Goal: Task Accomplishment & Management: Use online tool/utility

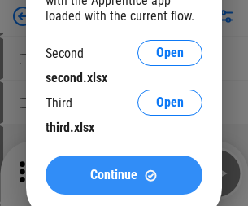
click at [124, 175] on span "Continue" at bounding box center [113, 174] width 47 height 13
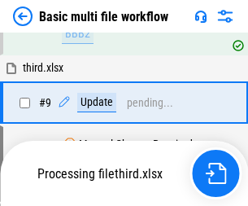
scroll to position [566, 0]
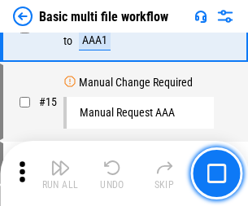
click at [60, 173] on img "button" at bounding box center [60, 168] width 20 height 20
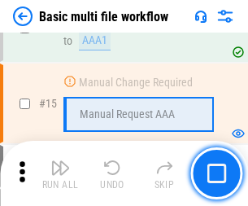
scroll to position [1083, 0]
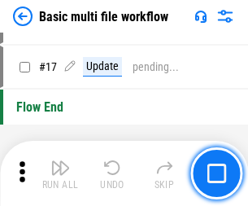
click at [60, 173] on img "button" at bounding box center [60, 168] width 20 height 20
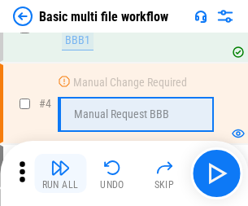
click at [60, 173] on img "button" at bounding box center [60, 168] width 20 height 20
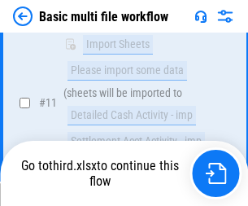
scroll to position [762, 0]
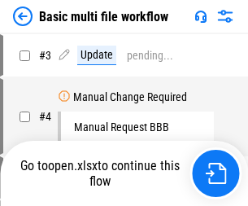
scroll to position [66, 0]
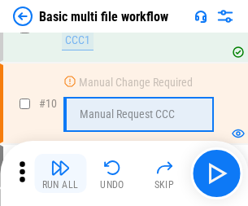
click at [60, 173] on img "button" at bounding box center [60, 168] width 20 height 20
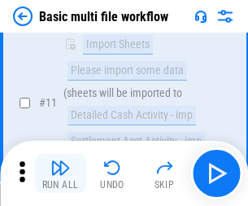
click at [60, 173] on img "button" at bounding box center [60, 168] width 20 height 20
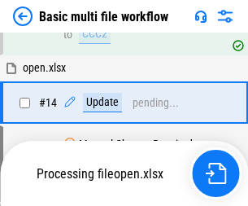
scroll to position [851, 0]
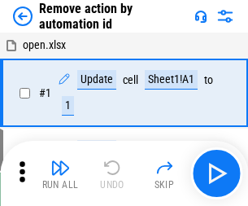
scroll to position [60, 0]
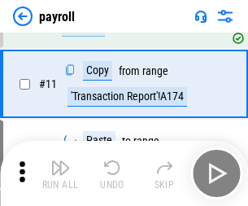
scroll to position [118, 0]
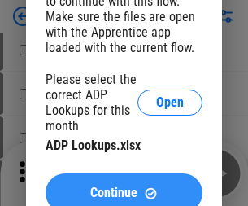
click at [124, 186] on span "Continue" at bounding box center [113, 192] width 47 height 13
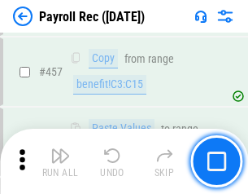
scroll to position [8673, 0]
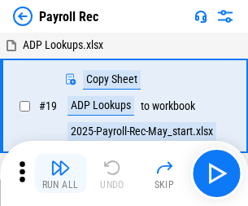
click at [60, 173] on img "button" at bounding box center [60, 168] width 20 height 20
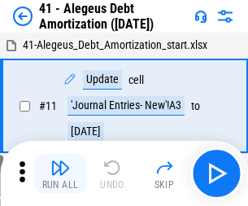
click at [60, 173] on img "button" at bounding box center [60, 168] width 20 height 20
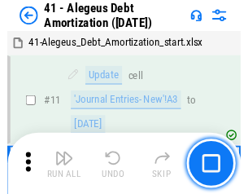
scroll to position [201, 0]
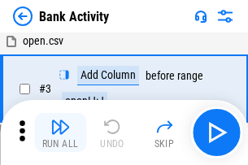
click at [60, 133] on img "button" at bounding box center [60, 127] width 20 height 20
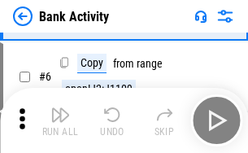
scroll to position [86, 0]
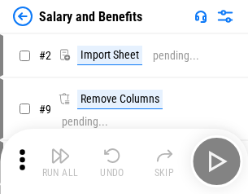
click at [60, 161] on img "button" at bounding box center [60, 156] width 20 height 20
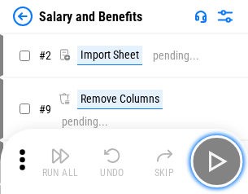
scroll to position [22, 0]
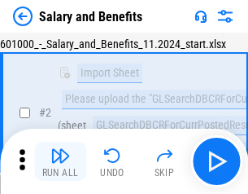
click at [60, 161] on img "button" at bounding box center [60, 156] width 20 height 20
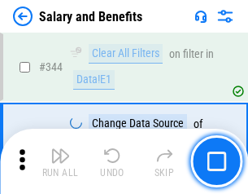
scroll to position [7620, 0]
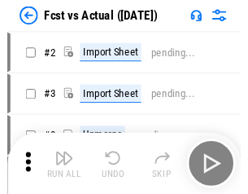
scroll to position [21, 0]
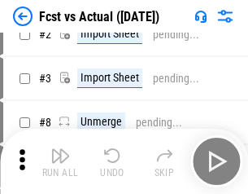
click at [60, 161] on img "button" at bounding box center [60, 156] width 20 height 20
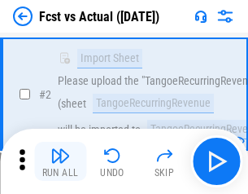
click at [60, 161] on img "button" at bounding box center [60, 156] width 20 height 20
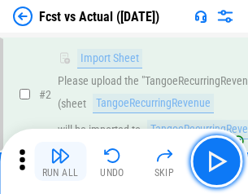
scroll to position [152, 0]
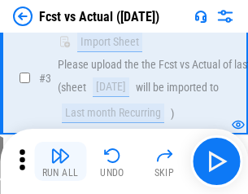
click at [60, 161] on img "button" at bounding box center [60, 156] width 20 height 20
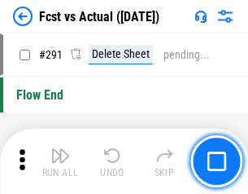
scroll to position [7702, 0]
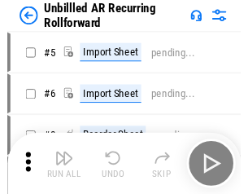
scroll to position [35, 0]
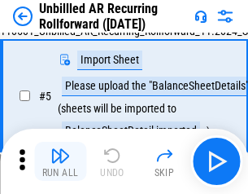
click at [60, 161] on img "button" at bounding box center [60, 156] width 20 height 20
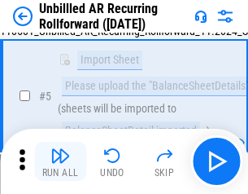
click at [60, 161] on img "button" at bounding box center [60, 156] width 20 height 20
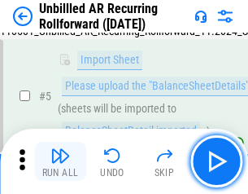
scroll to position [153, 0]
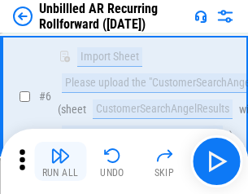
click at [60, 161] on img "button" at bounding box center [60, 156] width 20 height 20
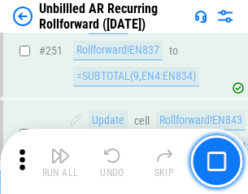
scroll to position [5528, 0]
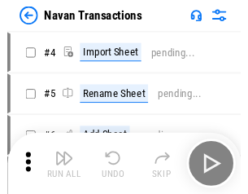
scroll to position [26, 0]
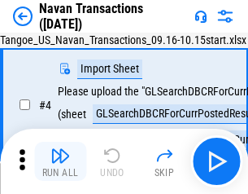
click at [60, 161] on img "button" at bounding box center [60, 156] width 20 height 20
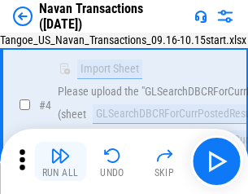
click at [60, 161] on img "button" at bounding box center [60, 156] width 20 height 20
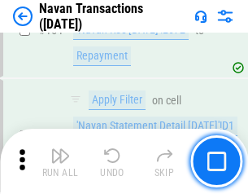
scroll to position [5276, 0]
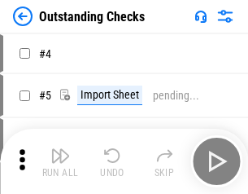
click at [60, 161] on img "button" at bounding box center [60, 156] width 20 height 20
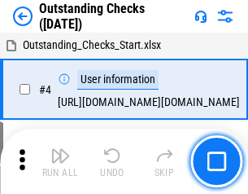
scroll to position [68, 0]
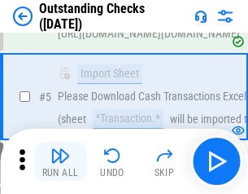
click at [60, 161] on img "button" at bounding box center [60, 156] width 20 height 20
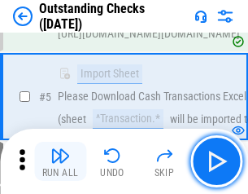
scroll to position [170, 0]
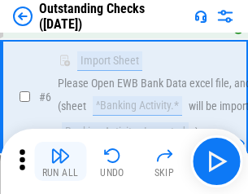
click at [60, 161] on img "button" at bounding box center [60, 156] width 20 height 20
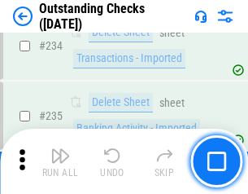
scroll to position [4942, 0]
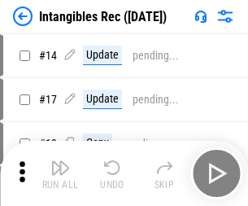
click at [60, 173] on img "button" at bounding box center [60, 168] width 20 height 20
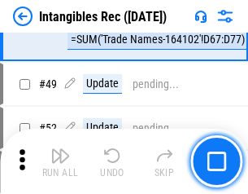
scroll to position [634, 0]
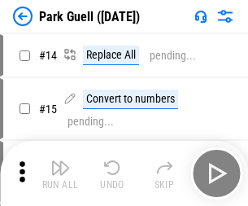
click at [60, 161] on img "button" at bounding box center [60, 168] width 20 height 20
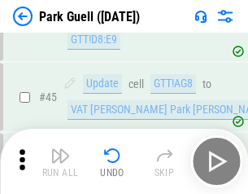
scroll to position [2035, 0]
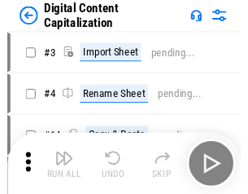
scroll to position [35, 0]
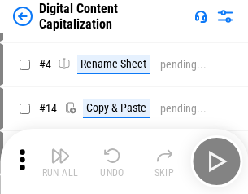
click at [60, 161] on img "button" at bounding box center [60, 156] width 20 height 20
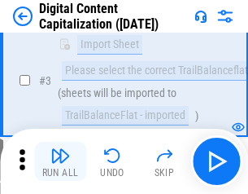
click at [60, 161] on img "button" at bounding box center [60, 156] width 20 height 20
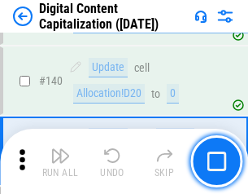
scroll to position [1714, 0]
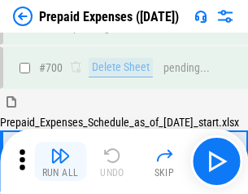
click at [60, 161] on img "button" at bounding box center [60, 156] width 20 height 20
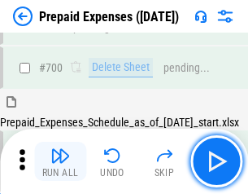
scroll to position [4379, 0]
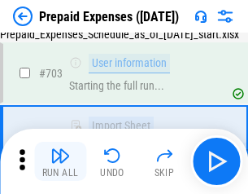
click at [60, 161] on img "button" at bounding box center [60, 156] width 20 height 20
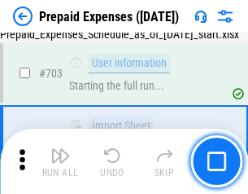
scroll to position [4475, 0]
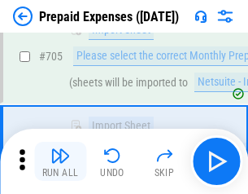
click at [60, 161] on img "button" at bounding box center [60, 156] width 20 height 20
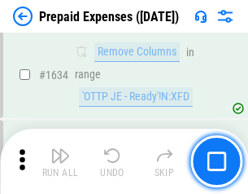
scroll to position [15845, 0]
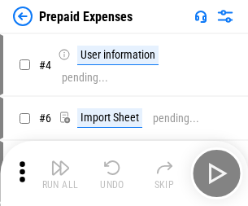
click at [60, 173] on img "button" at bounding box center [60, 168] width 20 height 20
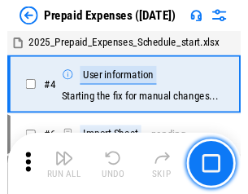
scroll to position [72, 0]
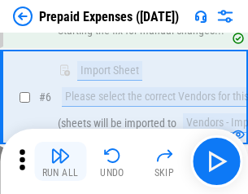
click at [60, 161] on img "button" at bounding box center [60, 156] width 20 height 20
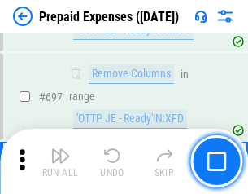
scroll to position [5667, 0]
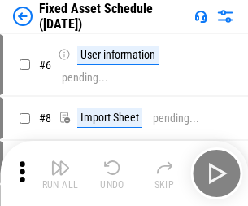
click at [60, 173] on img "button" at bounding box center [60, 168] width 20 height 20
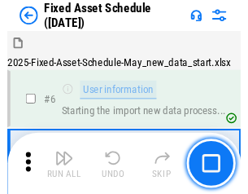
scroll to position [88, 0]
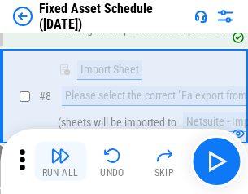
click at [60, 161] on img "button" at bounding box center [60, 156] width 20 height 20
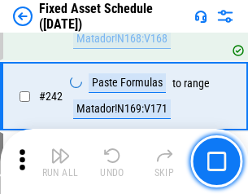
scroll to position [5041, 0]
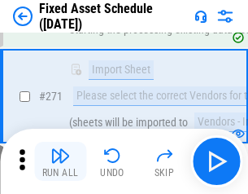
click at [60, 161] on img "button" at bounding box center [60, 156] width 20 height 20
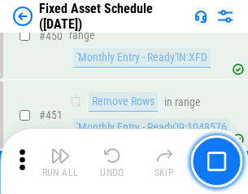
scroll to position [7275, 0]
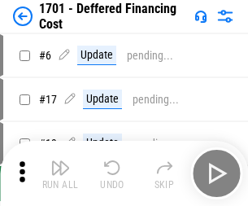
click at [60, 173] on img "button" at bounding box center [60, 168] width 20 height 20
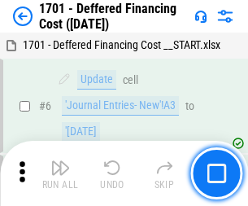
scroll to position [195, 0]
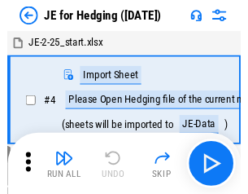
scroll to position [2, 0]
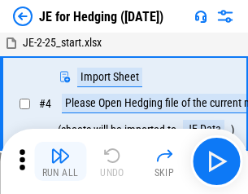
click at [60, 161] on img "button" at bounding box center [60, 156] width 20 height 20
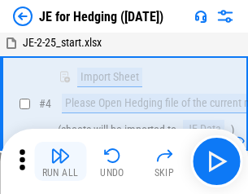
click at [60, 161] on img "button" at bounding box center [60, 156] width 20 height 20
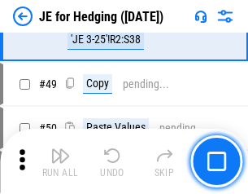
scroll to position [984, 0]
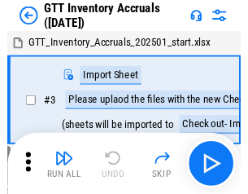
scroll to position [2, 0]
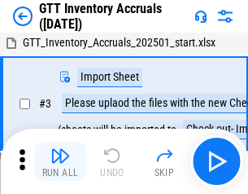
click at [60, 161] on img "button" at bounding box center [60, 156] width 20 height 20
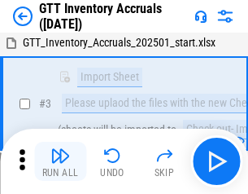
click at [60, 161] on img "button" at bounding box center [60, 156] width 20 height 20
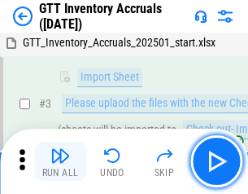
scroll to position [105, 0]
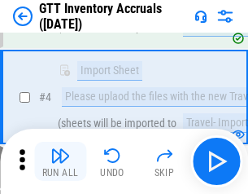
click at [60, 161] on img "button" at bounding box center [60, 156] width 20 height 20
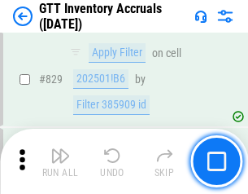
scroll to position [12353, 0]
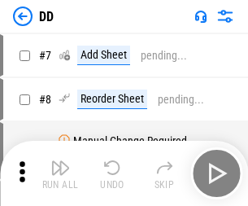
click at [60, 173] on img "button" at bounding box center [60, 168] width 20 height 20
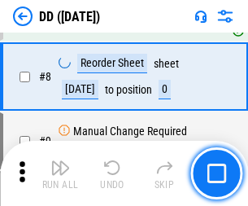
scroll to position [157, 0]
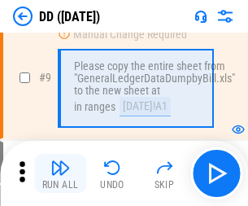
click at [60, 173] on img "button" at bounding box center [60, 168] width 20 height 20
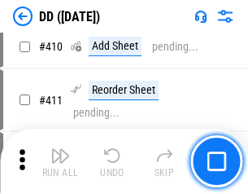
scroll to position [7281, 0]
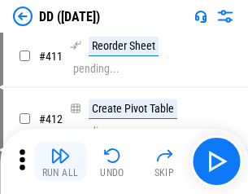
click at [60, 161] on img "button" at bounding box center [60, 156] width 20 height 20
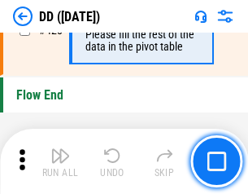
scroll to position [7789, 0]
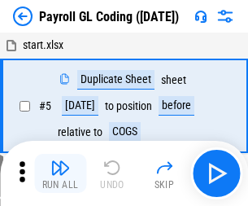
click at [60, 173] on img "button" at bounding box center [60, 168] width 20 height 20
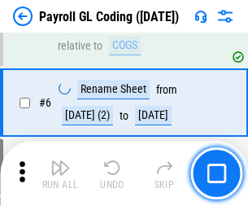
scroll to position [195, 0]
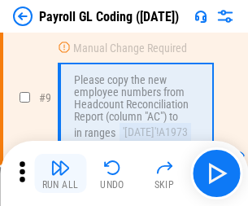
click at [60, 173] on img "button" at bounding box center [60, 168] width 20 height 20
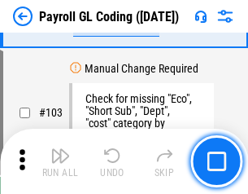
scroll to position [3818, 0]
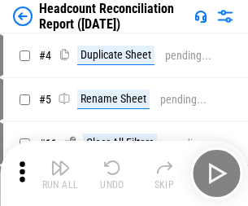
click at [60, 173] on img "button" at bounding box center [60, 168] width 20 height 20
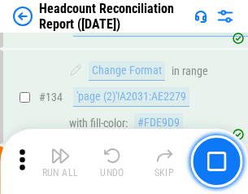
scroll to position [1956, 0]
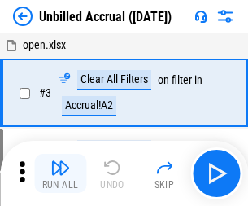
click at [60, 173] on img "button" at bounding box center [60, 168] width 20 height 20
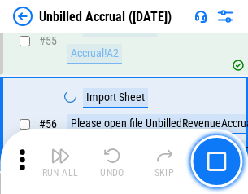
scroll to position [1699, 0]
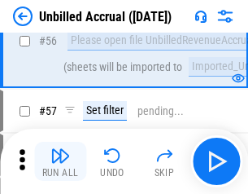
click at [60, 161] on img "button" at bounding box center [60, 156] width 20 height 20
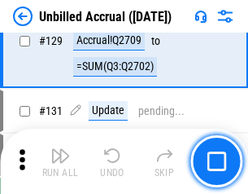
scroll to position [4848, 0]
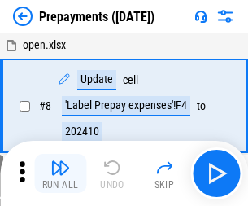
click at [60, 173] on img "button" at bounding box center [60, 168] width 20 height 20
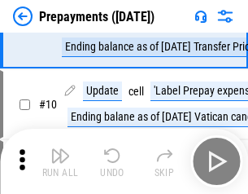
scroll to position [102, 0]
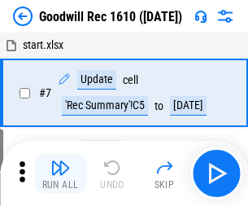
click at [60, 173] on img "button" at bounding box center [60, 168] width 20 height 20
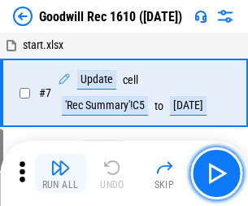
scroll to position [278, 0]
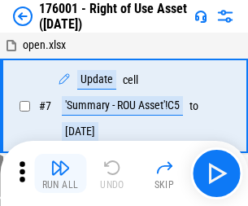
click at [60, 173] on img "button" at bounding box center [60, 168] width 20 height 20
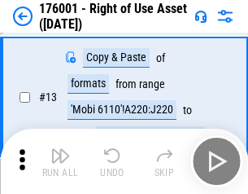
scroll to position [105, 0]
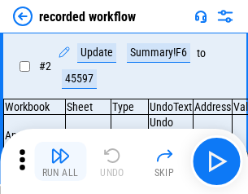
click at [60, 161] on img "button" at bounding box center [60, 156] width 20 height 20
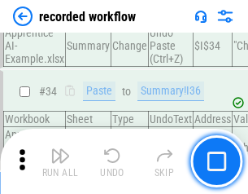
scroll to position [5087, 0]
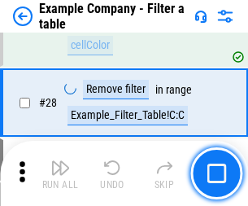
scroll to position [1489, 0]
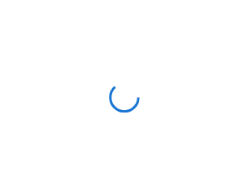
scroll to position [25, 0]
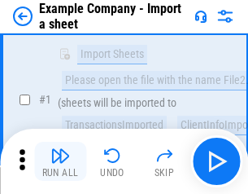
click at [60, 161] on img "button" at bounding box center [60, 156] width 20 height 20
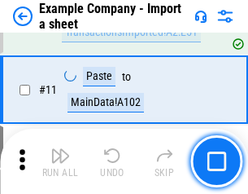
scroll to position [360, 0]
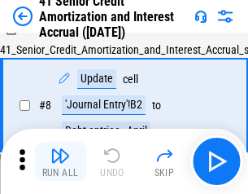
click at [60, 161] on img "button" at bounding box center [60, 156] width 20 height 20
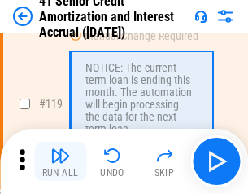
click at [60, 161] on img "button" at bounding box center [60, 156] width 20 height 20
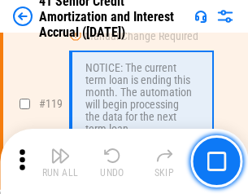
scroll to position [1536, 0]
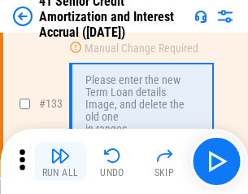
click at [60, 161] on img "button" at bounding box center [60, 156] width 20 height 20
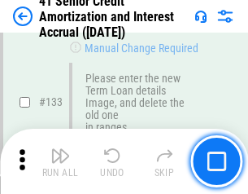
scroll to position [1701, 0]
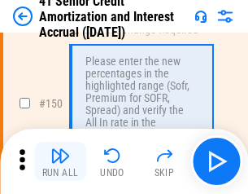
click at [60, 161] on img "button" at bounding box center [60, 156] width 20 height 20
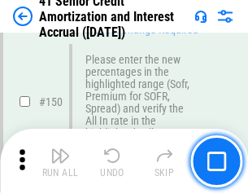
scroll to position [1872, 0]
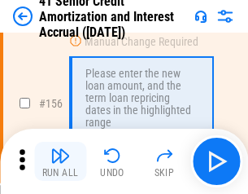
click at [60, 161] on img "button" at bounding box center [60, 156] width 20 height 20
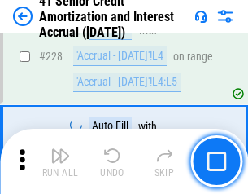
scroll to position [3645, 0]
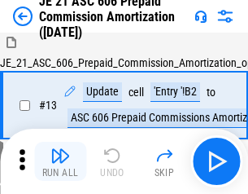
click at [60, 161] on img "button" at bounding box center [60, 156] width 20 height 20
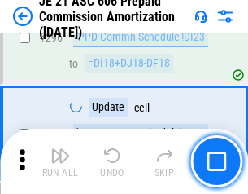
scroll to position [2995, 0]
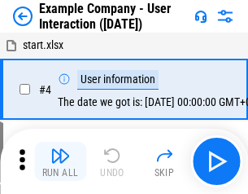
click at [60, 161] on img "button" at bounding box center [60, 156] width 20 height 20
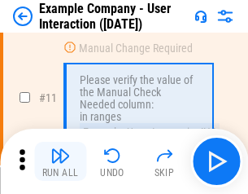
click at [60, 161] on img "button" at bounding box center [60, 156] width 20 height 20
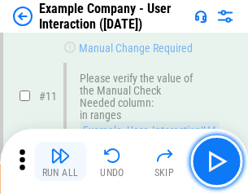
scroll to position [352, 0]
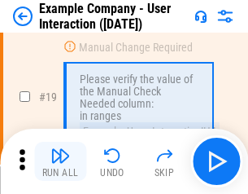
click at [60, 161] on img "button" at bounding box center [60, 156] width 20 height 20
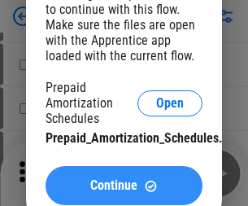
click at [124, 186] on span "Continue" at bounding box center [113, 185] width 47 height 13
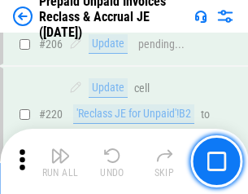
scroll to position [2109, 0]
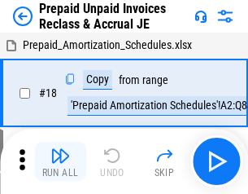
click at [60, 161] on img "button" at bounding box center [60, 156] width 20 height 20
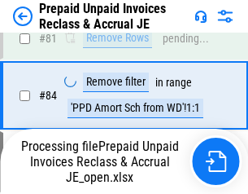
scroll to position [1245, 0]
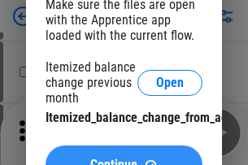
click at [124, 159] on span "Continue" at bounding box center [113, 165] width 47 height 13
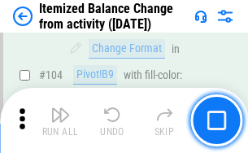
scroll to position [2390, 0]
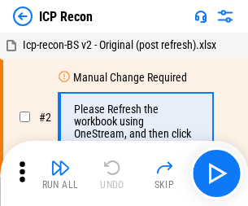
scroll to position [7, 0]
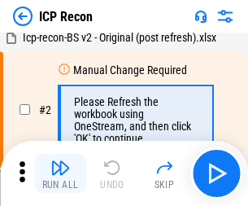
click at [60, 173] on img "button" at bounding box center [60, 168] width 20 height 20
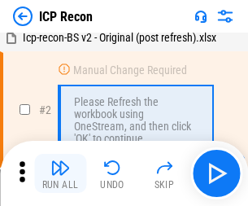
click at [60, 173] on img "button" at bounding box center [60, 168] width 20 height 20
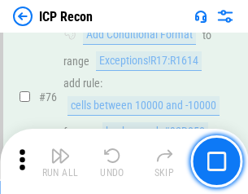
scroll to position [1462, 0]
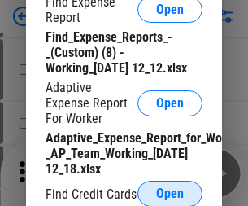
click at [170, 193] on span "Open" at bounding box center [170, 193] width 28 height 13
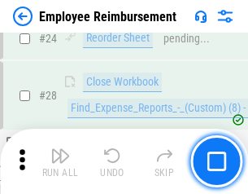
scroll to position [761, 0]
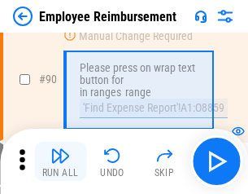
click at [60, 161] on img "button" at bounding box center [60, 156] width 20 height 20
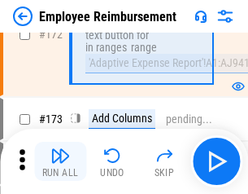
click at [60, 161] on img "button" at bounding box center [60, 156] width 20 height 20
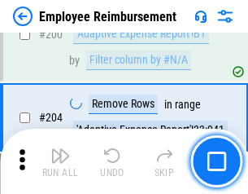
scroll to position [4118, 0]
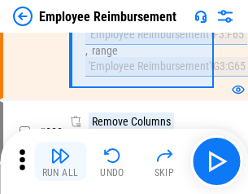
click at [60, 161] on img "button" at bounding box center [60, 156] width 20 height 20
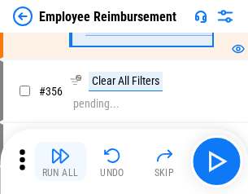
click at [60, 161] on img "button" at bounding box center [60, 156] width 20 height 20
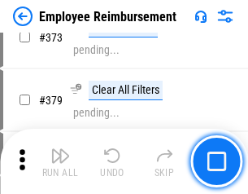
scroll to position [8670, 0]
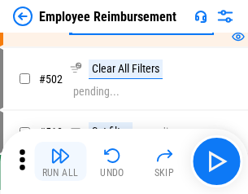
click at [60, 161] on img "button" at bounding box center [60, 156] width 20 height 20
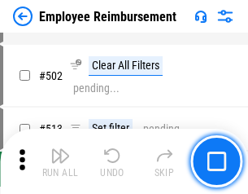
scroll to position [10344, 0]
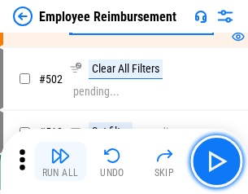
click at [60, 161] on img "button" at bounding box center [60, 156] width 20 height 20
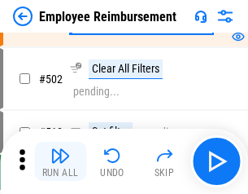
click at [60, 161] on img "button" at bounding box center [60, 156] width 20 height 20
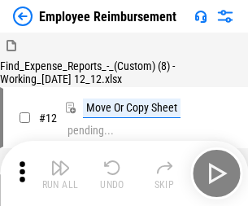
click at [60, 173] on img "button" at bounding box center [60, 168] width 20 height 20
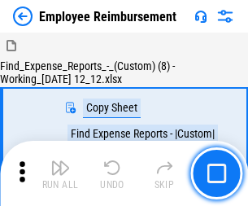
scroll to position [55, 0]
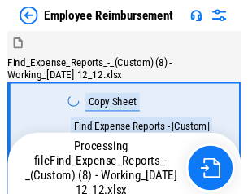
scroll to position [55, 0]
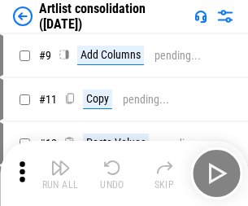
click at [60, 173] on img "button" at bounding box center [60, 168] width 20 height 20
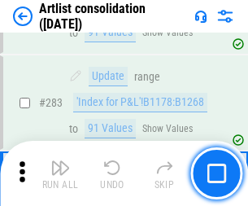
scroll to position [6731, 0]
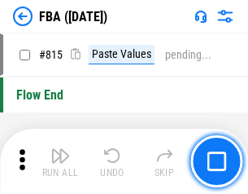
scroll to position [14569, 0]
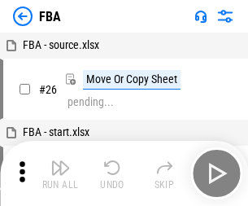
scroll to position [16, 0]
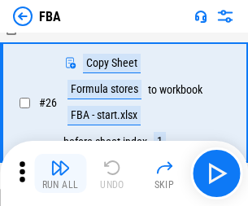
click at [60, 173] on img "button" at bounding box center [60, 168] width 20 height 20
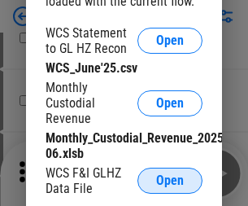
click at [170, 181] on span "Open" at bounding box center [170, 180] width 28 height 13
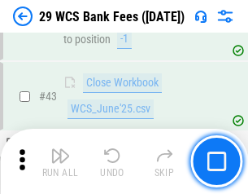
scroll to position [665, 0]
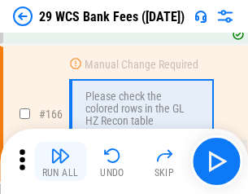
click at [60, 161] on img "button" at bounding box center [60, 156] width 20 height 20
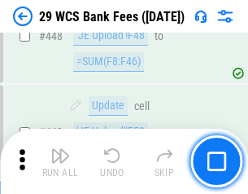
scroll to position [7880, 0]
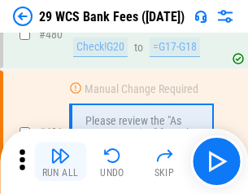
click at [60, 161] on img "button" at bounding box center [60, 156] width 20 height 20
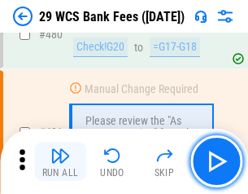
scroll to position [8391, 0]
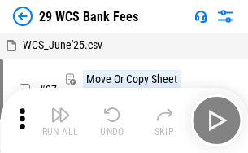
scroll to position [29, 0]
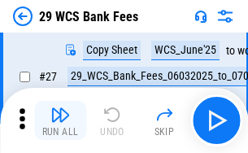
click at [60, 120] on img "button" at bounding box center [60, 115] width 20 height 20
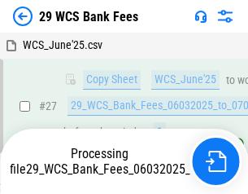
scroll to position [325, 0]
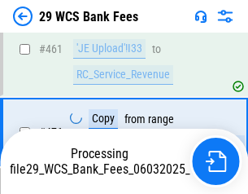
scroll to position [8278, 0]
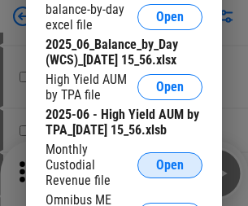
click at [170, 172] on span "Open" at bounding box center [170, 165] width 28 height 13
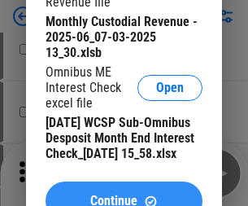
click at [124, 194] on span "Continue" at bounding box center [113, 200] width 47 height 13
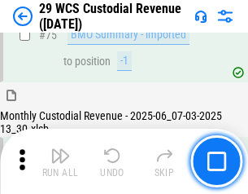
scroll to position [1700, 0]
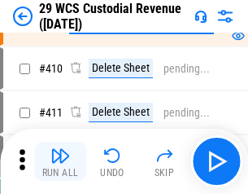
click at [60, 161] on img "button" at bounding box center [60, 156] width 20 height 20
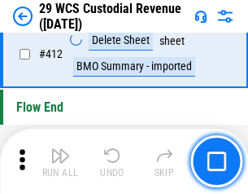
scroll to position [7772, 0]
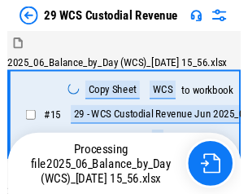
scroll to position [39, 0]
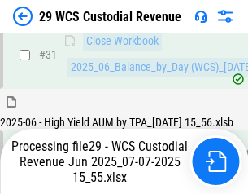
scroll to position [836, 0]
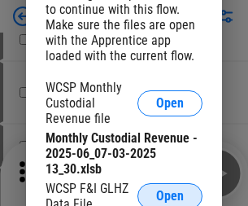
click at [170, 193] on span "Open" at bounding box center [170, 196] width 28 height 13
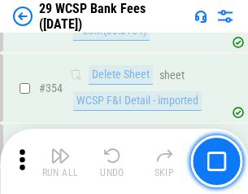
scroll to position [5410, 0]
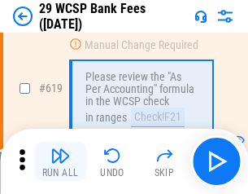
click at [60, 161] on img "button" at bounding box center [60, 156] width 20 height 20
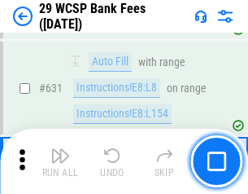
scroll to position [9380, 0]
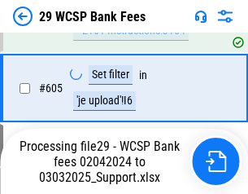
scroll to position [8674, 0]
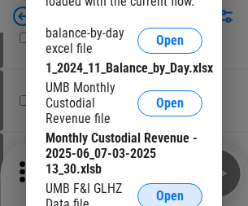
click at [170, 193] on span "Open" at bounding box center [170, 196] width 28 height 13
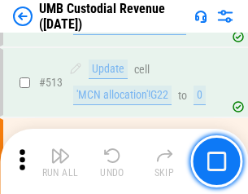
scroll to position [7871, 0]
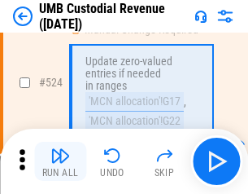
click at [60, 161] on img "button" at bounding box center [60, 156] width 20 height 20
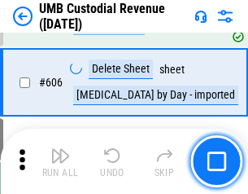
scroll to position [9394, 0]
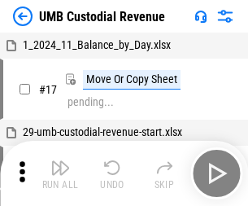
scroll to position [12, 0]
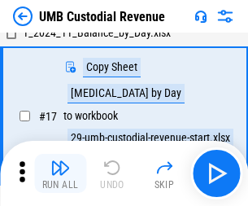
click at [60, 173] on img "button" at bounding box center [60, 168] width 20 height 20
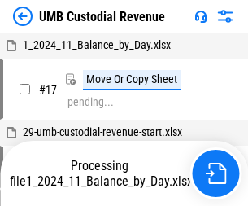
scroll to position [12, 0]
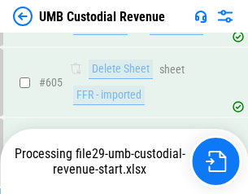
scroll to position [9357, 0]
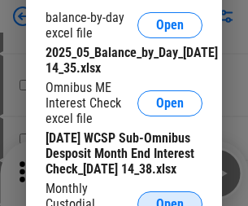
click at [170, 198] on span "Open" at bounding box center [170, 204] width 28 height 13
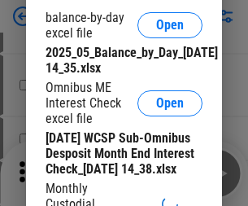
scroll to position [309, 0]
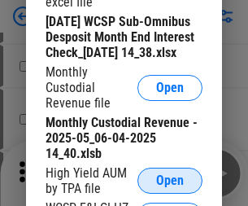
click at [170, 187] on span "Open" at bounding box center [170, 180] width 28 height 13
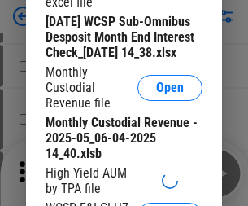
scroll to position [312, 0]
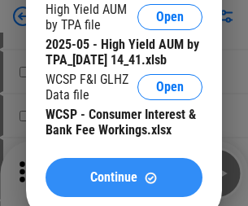
click at [124, 184] on span "Continue" at bounding box center [113, 177] width 47 height 13
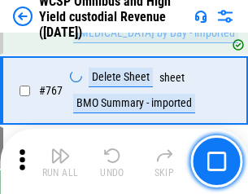
scroll to position [13261, 0]
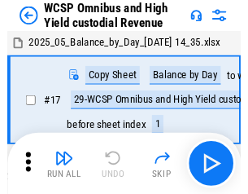
scroll to position [9, 0]
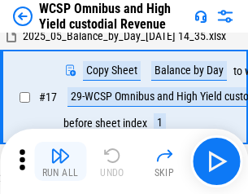
click at [60, 161] on img "button" at bounding box center [60, 156] width 20 height 20
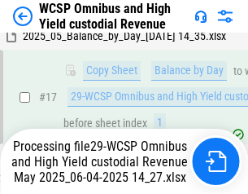
scroll to position [339, 0]
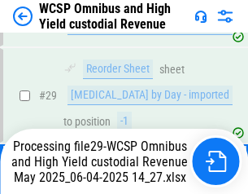
scroll to position [339, 0]
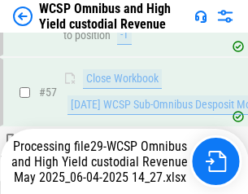
scroll to position [1670, 0]
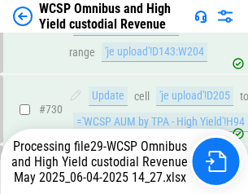
scroll to position [13014, 0]
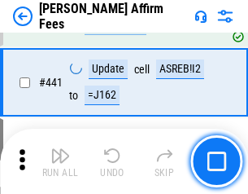
scroll to position [3743, 0]
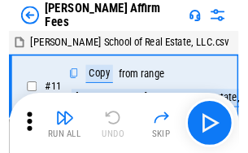
scroll to position [16, 0]
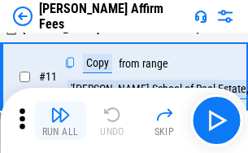
click at [60, 120] on img "button" at bounding box center [60, 115] width 20 height 20
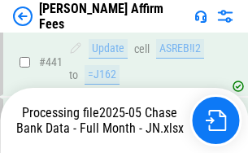
scroll to position [4268, 0]
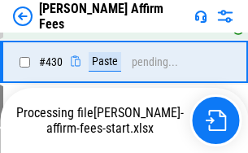
scroll to position [3694, 0]
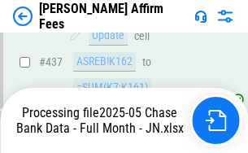
scroll to position [4268, 0]
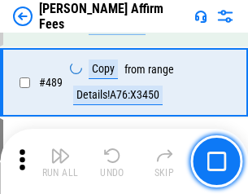
scroll to position [4248, 0]
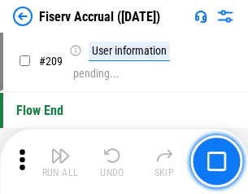
scroll to position [5054, 0]
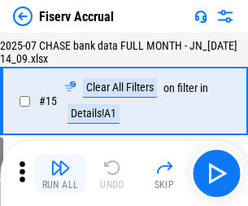
click at [60, 173] on img "button" at bounding box center [60, 168] width 20 height 20
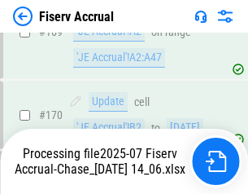
scroll to position [4502, 0]
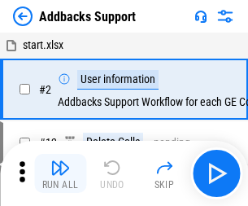
click at [60, 161] on img "button" at bounding box center [60, 168] width 20 height 20
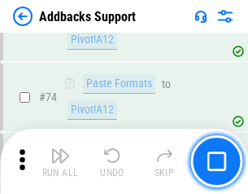
scroll to position [1185, 0]
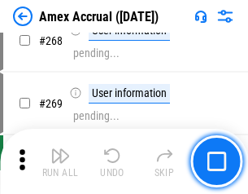
scroll to position [4766, 0]
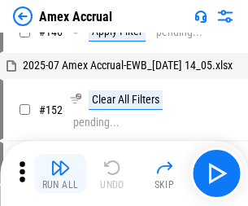
click at [60, 173] on img "button" at bounding box center [60, 168] width 20 height 20
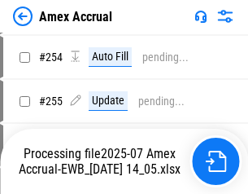
scroll to position [4849, 0]
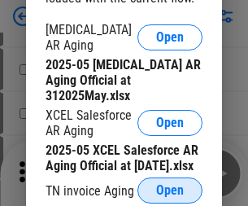
click at [170, 186] on span "Open" at bounding box center [170, 190] width 28 height 13
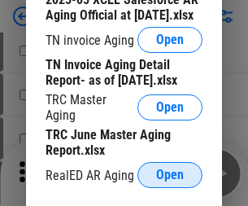
click at [170, 170] on span "Open" at bounding box center [170, 174] width 28 height 13
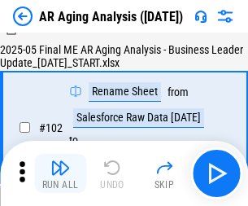
click at [60, 173] on img "button" at bounding box center [60, 168] width 20 height 20
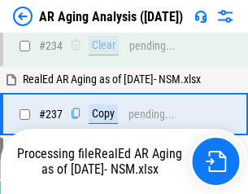
scroll to position [2523, 0]
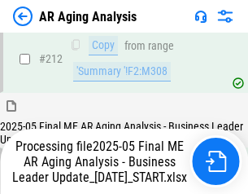
scroll to position [2504, 0]
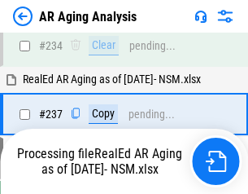
scroll to position [2571, 0]
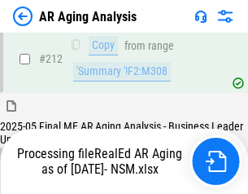
scroll to position [2447, 0]
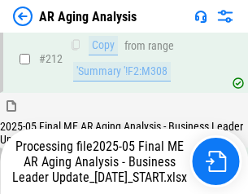
scroll to position [2504, 0]
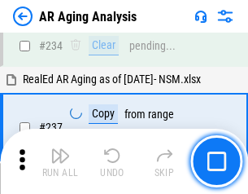
scroll to position [2504, 0]
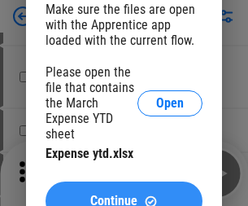
click at [124, 194] on span "Continue" at bounding box center [113, 200] width 47 height 13
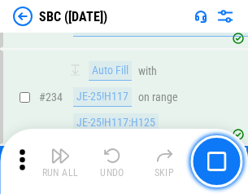
scroll to position [3078, 0]
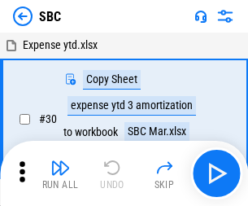
scroll to position [16, 0]
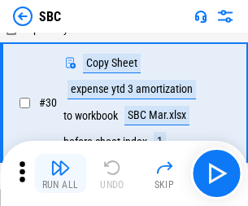
click at [60, 173] on img "button" at bounding box center [60, 168] width 20 height 20
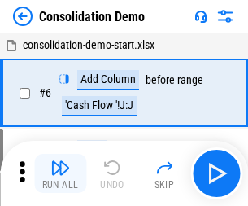
click at [60, 173] on img "button" at bounding box center [60, 168] width 20 height 20
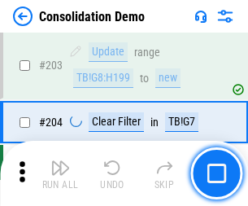
scroll to position [5103, 0]
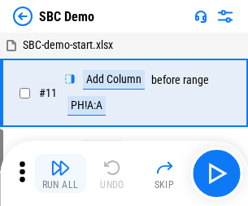
click at [60, 173] on img "button" at bounding box center [60, 168] width 20 height 20
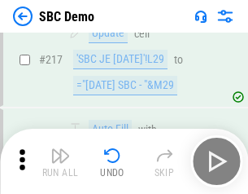
scroll to position [4017, 0]
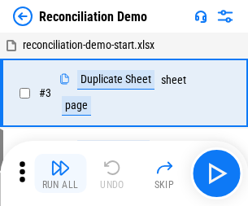
click at [60, 173] on img "button" at bounding box center [60, 168] width 20 height 20
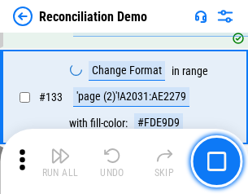
scroll to position [1933, 0]
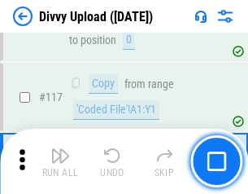
scroll to position [1378, 0]
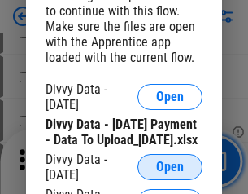
click at [170, 173] on span "Open" at bounding box center [170, 166] width 28 height 13
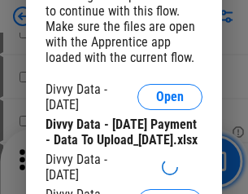
scroll to position [1501, 0]
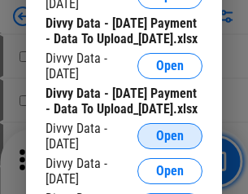
click at [170, 142] on span "Open" at bounding box center [170, 135] width 28 height 13
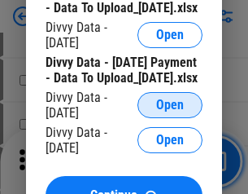
click at [170, 111] on span "Open" at bounding box center [170, 104] width 28 height 13
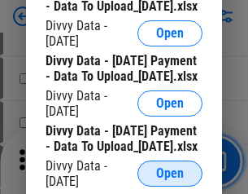
click at [170, 167] on span "Open" at bounding box center [170, 173] width 28 height 13
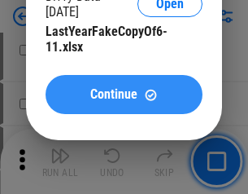
click at [124, 101] on span "Continue" at bounding box center [113, 94] width 47 height 13
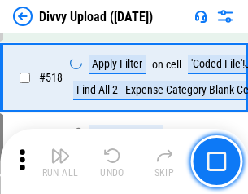
scroll to position [10210, 0]
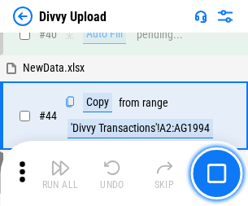
scroll to position [179, 0]
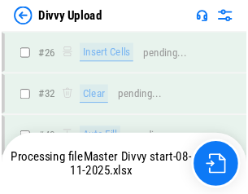
scroll to position [1378, 0]
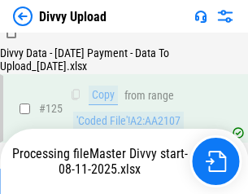
scroll to position [1621, 0]
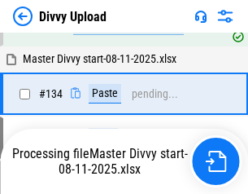
scroll to position [2120, 0]
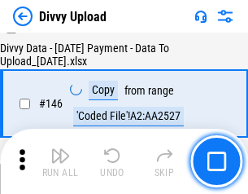
scroll to position [2685, 0]
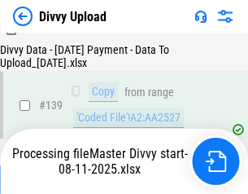
scroll to position [2326, 0]
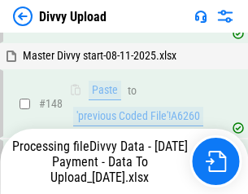
scroll to position [2949, 0]
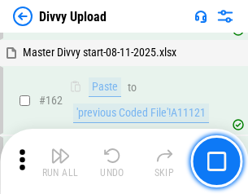
scroll to position [3637, 0]
